Goal: Information Seeking & Learning: Learn about a topic

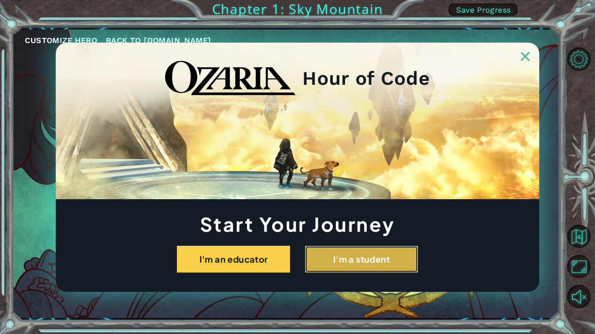
click at [338, 263] on button "I'm a student" at bounding box center [361, 259] width 113 height 27
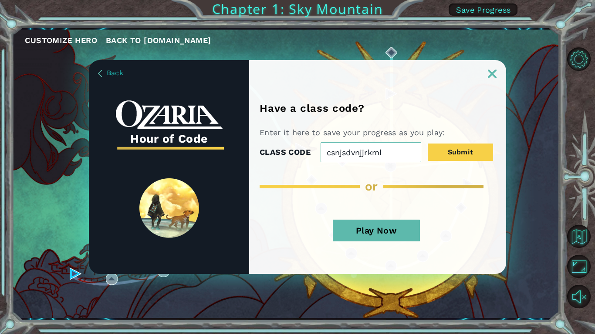
type input "csnjsdvnjjrkml"
click at [398, 213] on div "Play Now" at bounding box center [375, 234] width 233 height 46
click at [396, 230] on button "Play Now" at bounding box center [376, 231] width 87 height 22
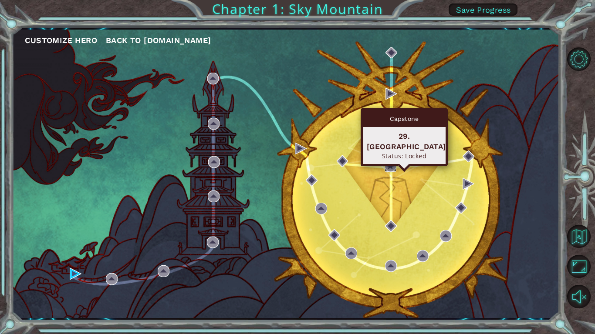
click at [388, 170] on img at bounding box center [390, 166] width 12 height 12
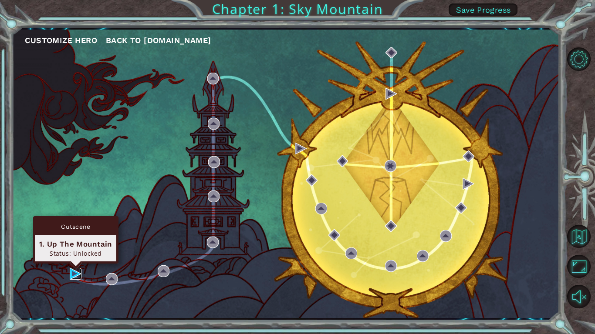
click at [74, 275] on img at bounding box center [76, 274] width 12 height 12
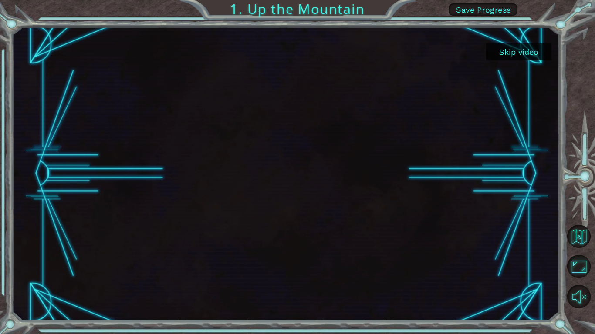
click at [536, 52] on button "Skip video" at bounding box center [518, 52] width 65 height 17
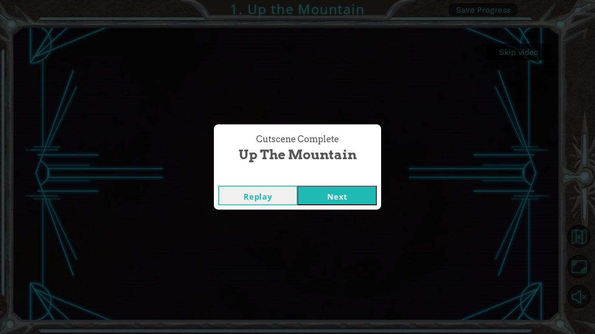
click at [329, 192] on button "Next" at bounding box center [336, 196] width 79 height 20
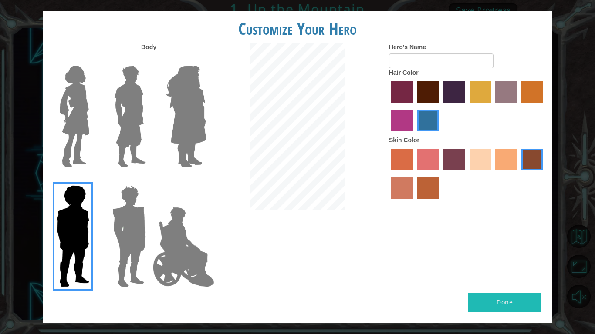
click at [409, 100] on label "paprika hair color" at bounding box center [402, 92] width 22 height 22
click at [388, 106] on input "paprika hair color" at bounding box center [388, 106] width 0 height 0
click at [480, 300] on button "Done" at bounding box center [504, 303] width 73 height 20
click at [427, 166] on label "froly skin color" at bounding box center [428, 160] width 22 height 22
click at [414, 174] on input "froly skin color" at bounding box center [414, 174] width 0 height 0
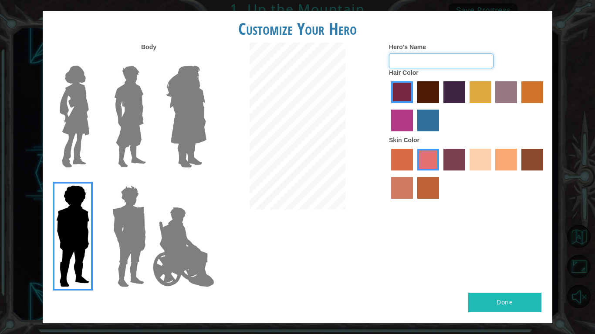
click at [396, 65] on input "Hero's Name" at bounding box center [441, 61] width 104 height 15
type input "n5km4hntjr"
click at [475, 311] on button "Done" at bounding box center [504, 303] width 73 height 20
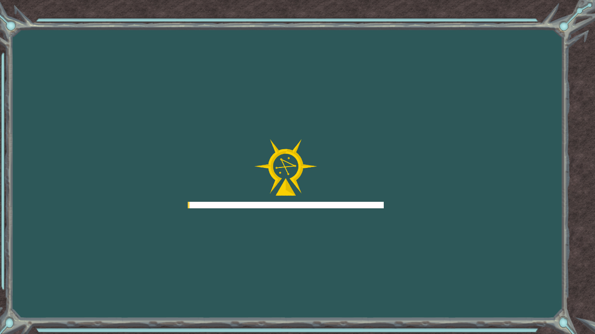
click at [471, 305] on div "Goals Error loading from server. Try refreshing the page. You'll need to join a…" at bounding box center [297, 167] width 595 height 334
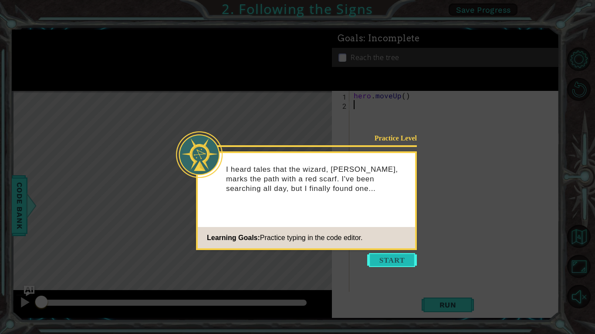
click at [388, 265] on button "Start" at bounding box center [392, 260] width 50 height 14
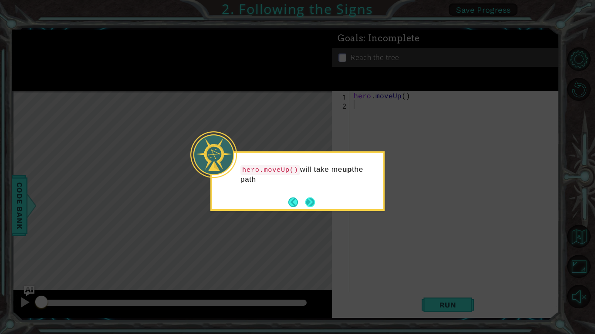
click at [306, 202] on button "Next" at bounding box center [310, 203] width 10 height 10
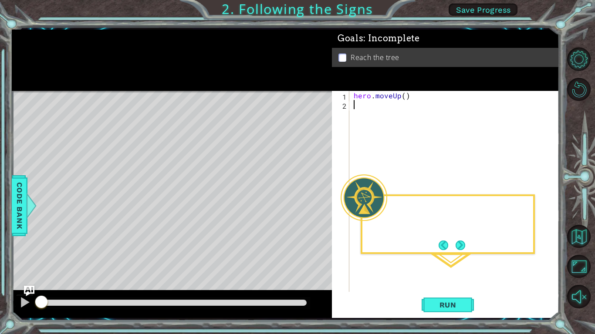
click at [306, 202] on div "Level Map" at bounding box center [213, 219] width 402 height 256
click at [464, 319] on div "1 ההההההההההההההההההההההההההההההההההההההההההההההההההההההההההההההההההההההההההההה…" at bounding box center [285, 174] width 547 height 294
click at [456, 312] on button "Run" at bounding box center [447, 305] width 52 height 23
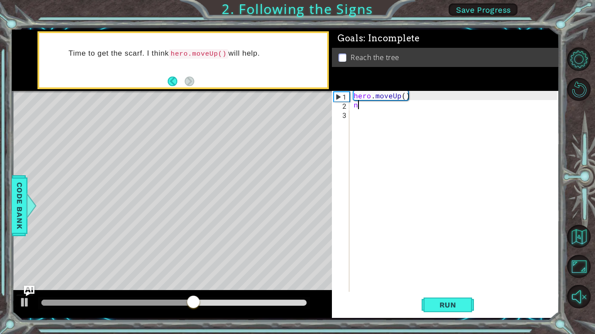
type textarea "n"
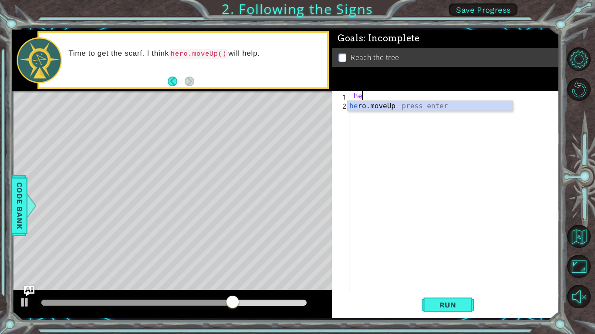
type textarea "h"
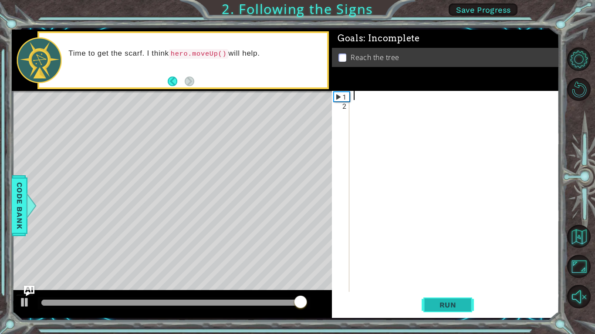
click at [446, 307] on span "Run" at bounding box center [447, 305] width 34 height 9
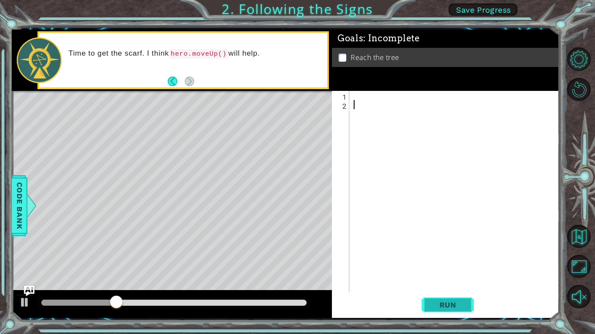
type textarea "2"
click at [446, 307] on span "Run" at bounding box center [447, 305] width 34 height 9
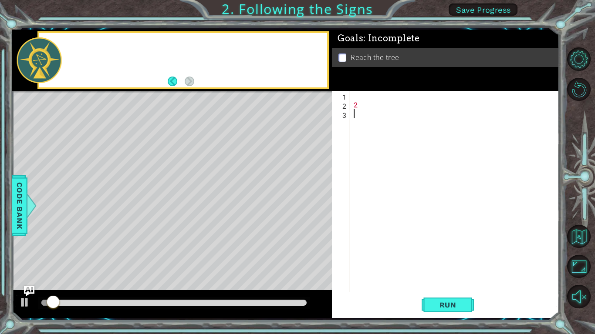
click at [470, 246] on div "2" at bounding box center [456, 200] width 209 height 219
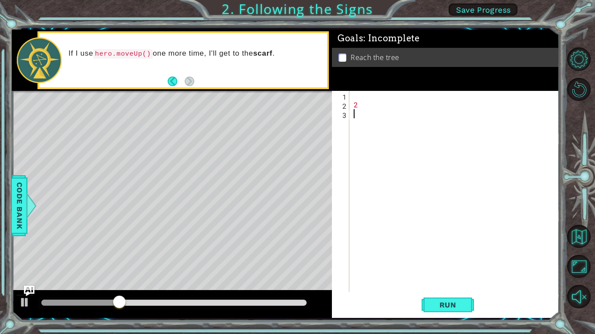
click at [345, 62] on div "Reach the tree" at bounding box center [445, 57] width 227 height 19
click at [343, 59] on p at bounding box center [342, 58] width 8 height 8
